Goal: Task Accomplishment & Management: Complete application form

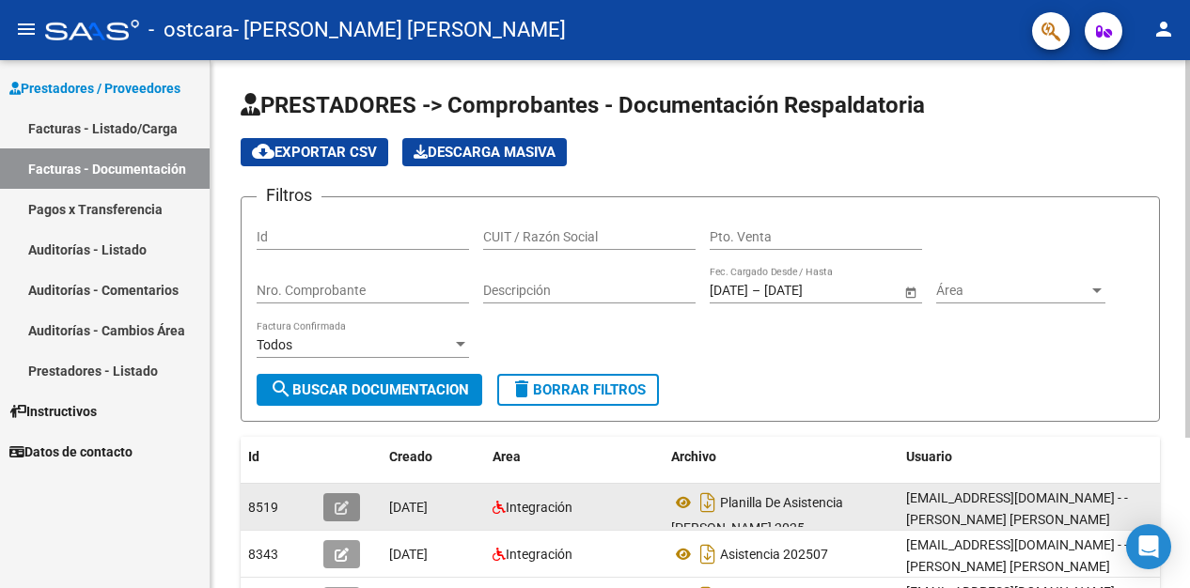
click at [332, 501] on button "button" at bounding box center [341, 507] width 37 height 28
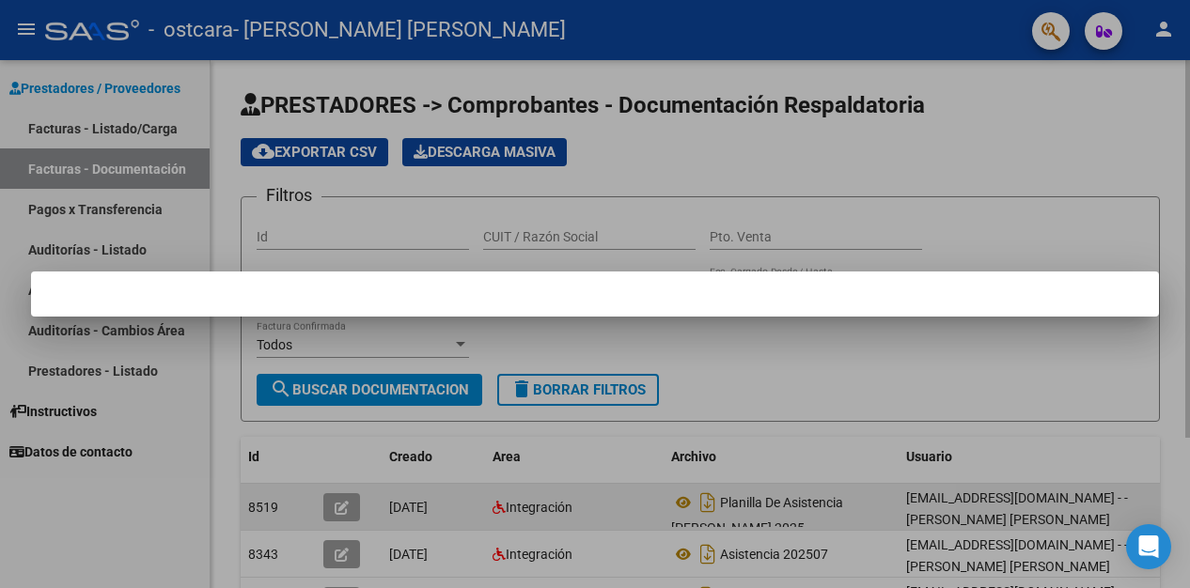
click at [332, 501] on div at bounding box center [595, 294] width 1190 height 588
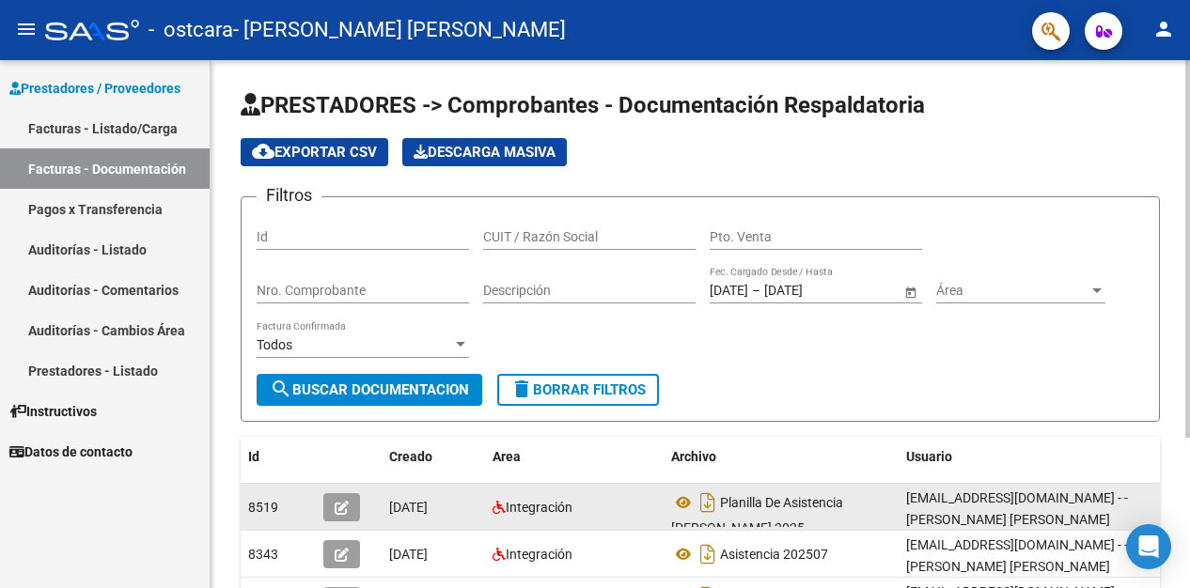
click at [1079, 110] on h1 "PRESTADORES -> Comprobantes - Documentación Respaldatoria" at bounding box center [700, 106] width 919 height 33
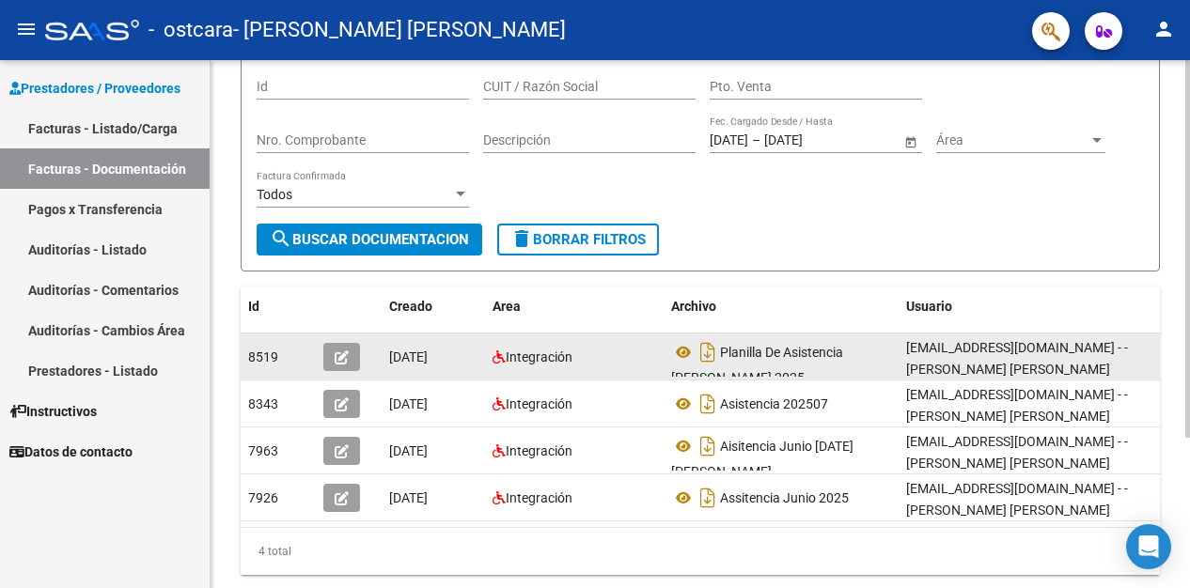
scroll to position [188, 0]
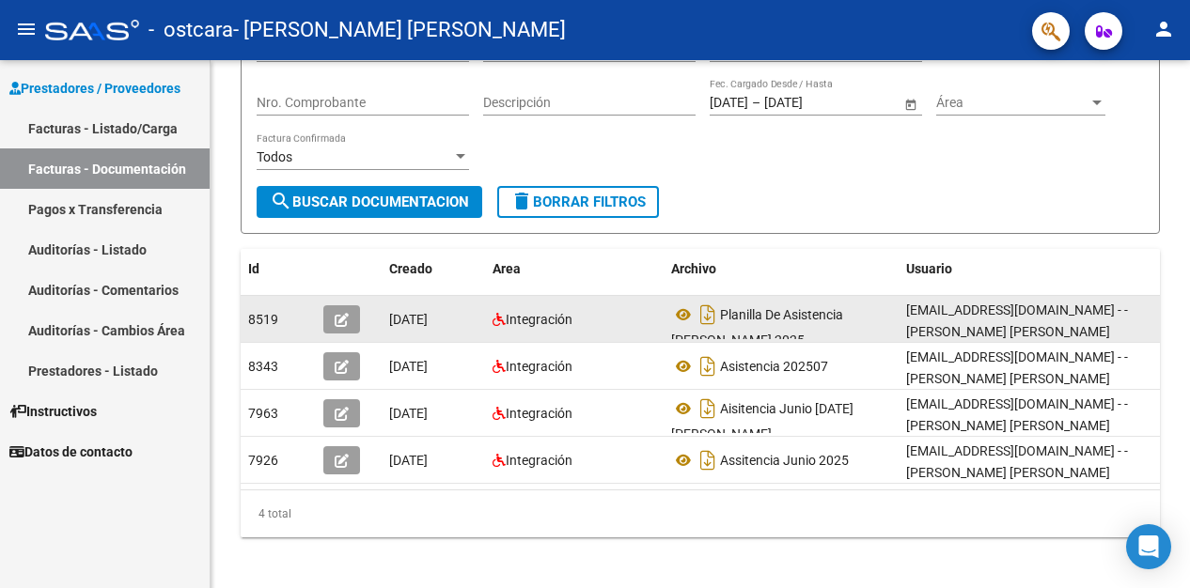
click at [428, 326] on span "[DATE]" at bounding box center [408, 319] width 39 height 15
click at [538, 318] on span "Integración" at bounding box center [539, 319] width 67 height 15
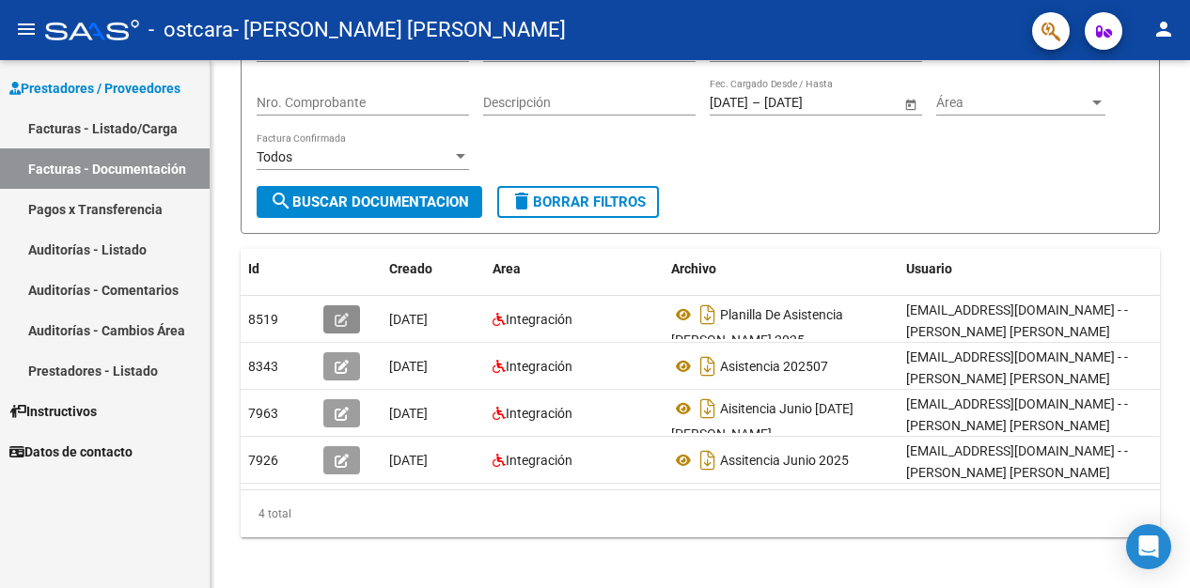
click at [337, 318] on icon "button" at bounding box center [342, 320] width 14 height 14
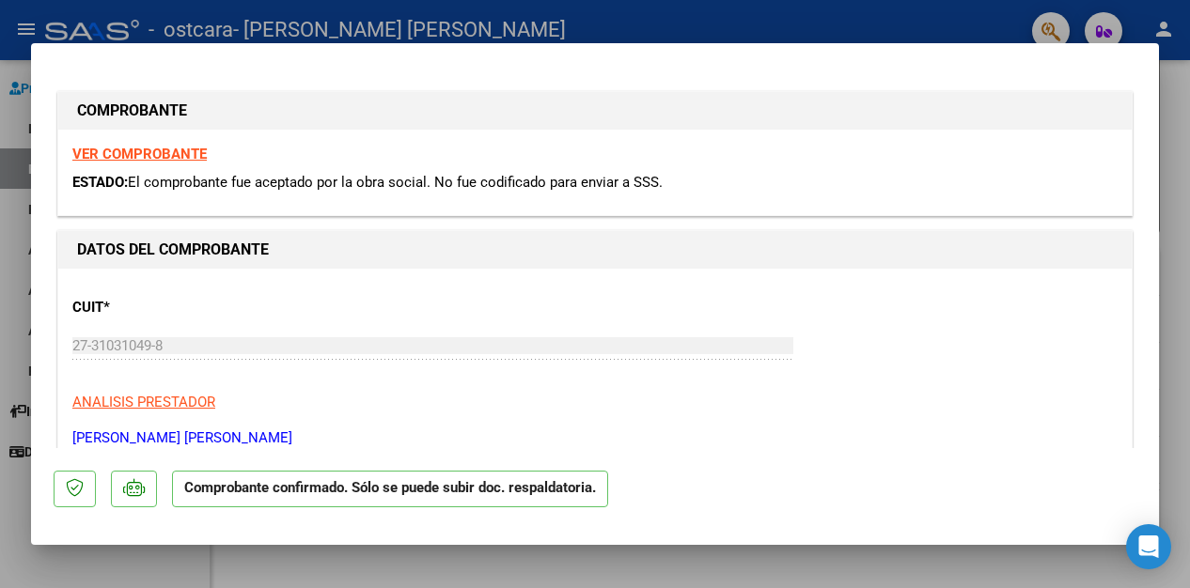
click at [337, 318] on div "CUIT * 27-31031049-8 Ingresar CUIT ANALISIS PRESTADOR [PERSON_NAME] [PERSON_NAM…" at bounding box center [594, 365] width 1045 height 165
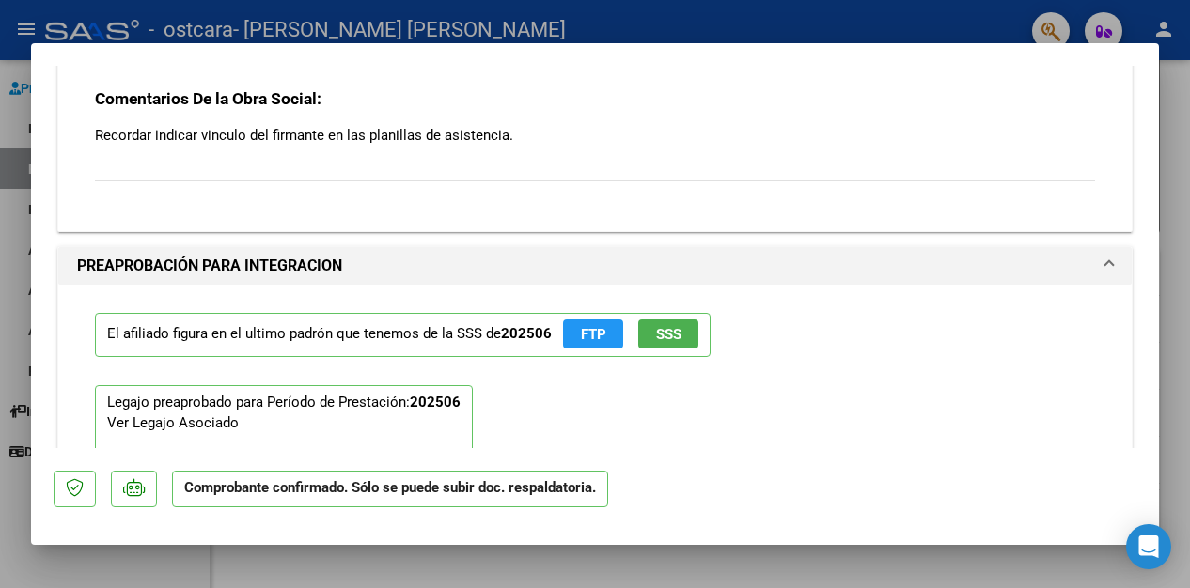
scroll to position [1562, 0]
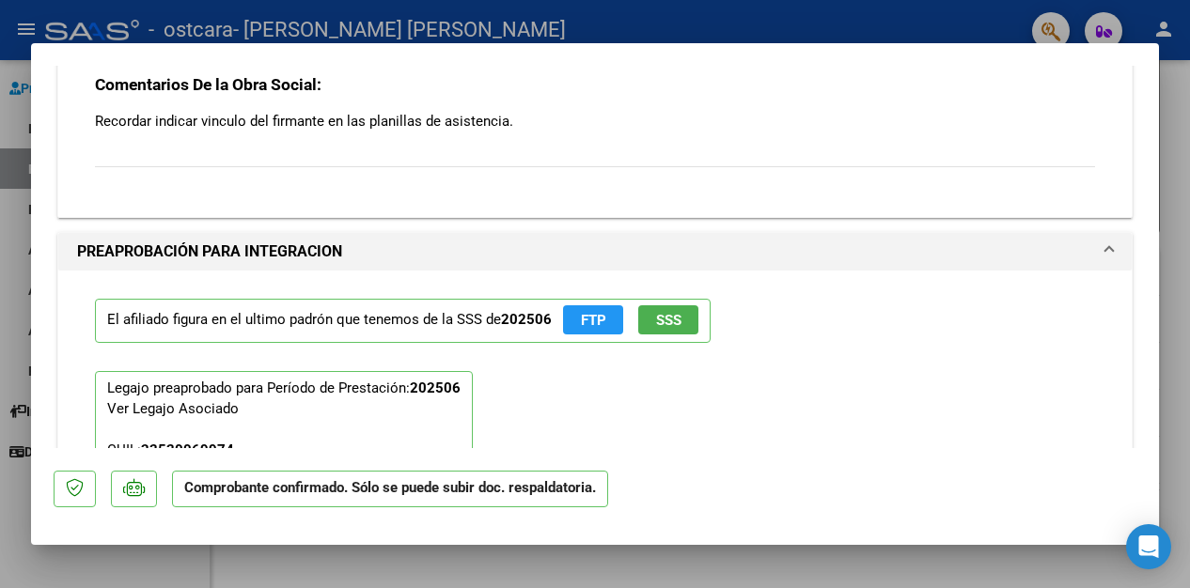
click at [316, 164] on div "Comentarios De la Obra Social: Recordar indicar vinculo del firmante en las pla…" at bounding box center [595, 131] width 1000 height 115
click at [315, 184] on div "Comentarios De la Obra Social: Recordar indicar vinculo del firmante en las pla…" at bounding box center [595, 131] width 1000 height 115
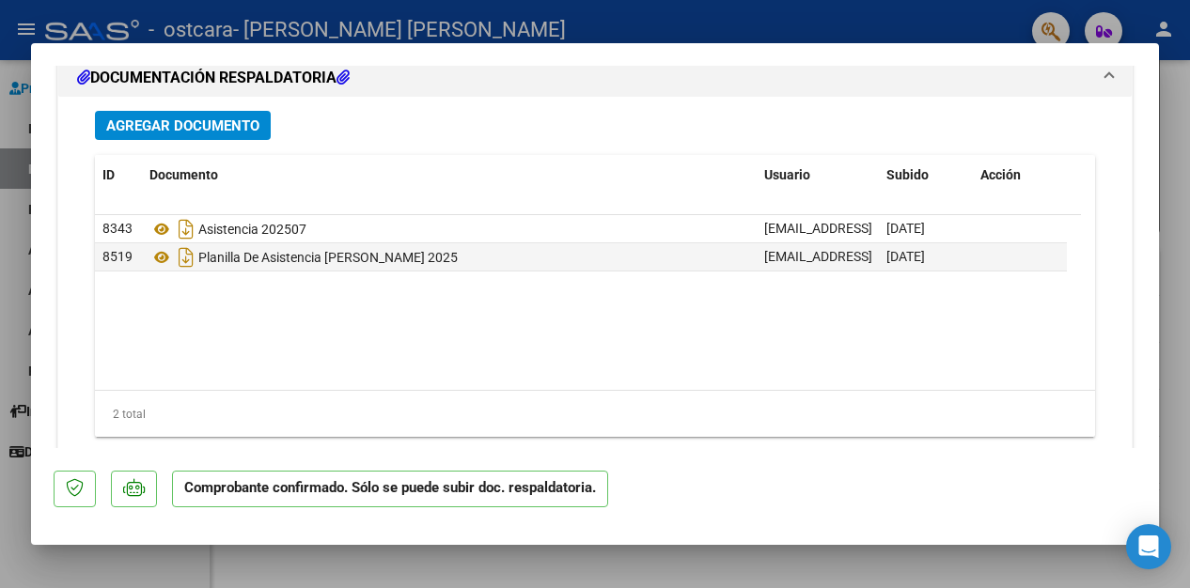
scroll to position [2176, 0]
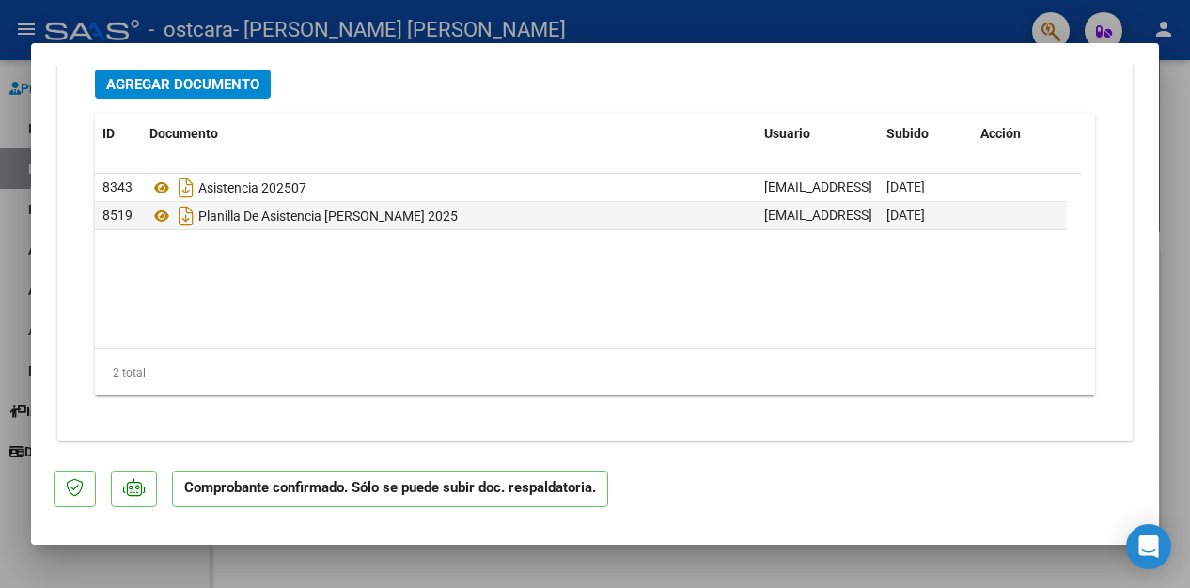
click at [877, 27] on div at bounding box center [595, 294] width 1190 height 588
type input "$ 0,00"
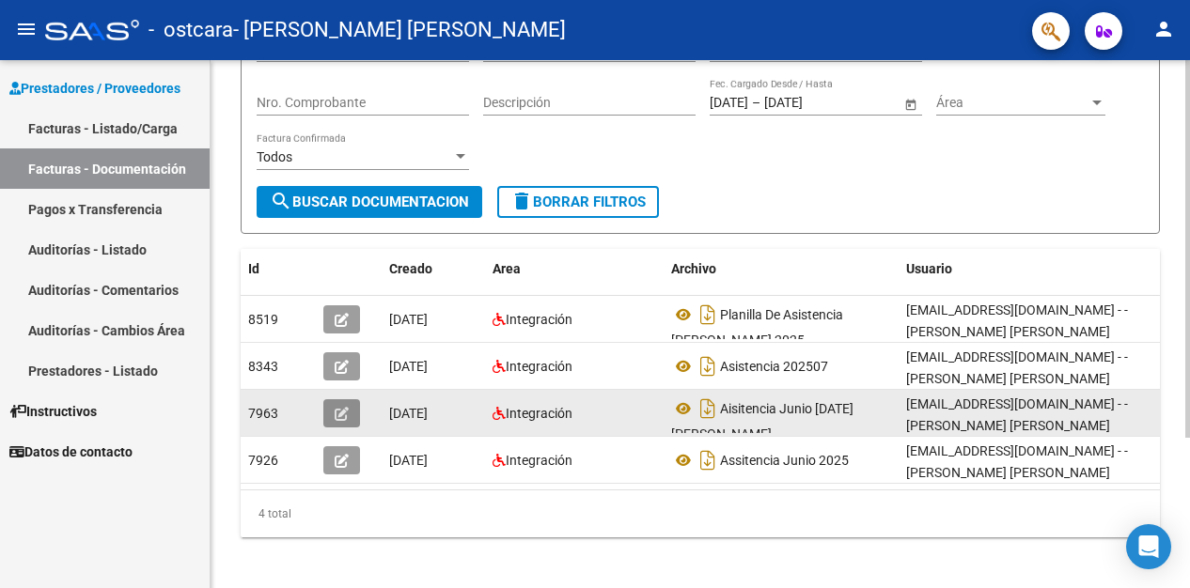
click at [353, 414] on button "button" at bounding box center [341, 413] width 37 height 28
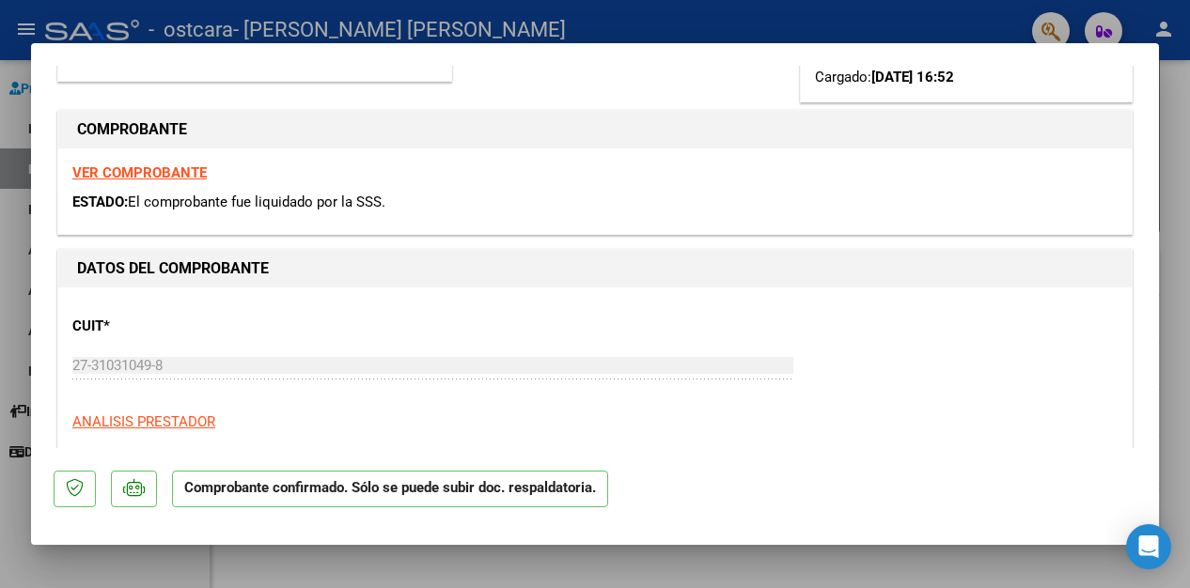
scroll to position [205, 0]
